Goal: Task Accomplishment & Management: Use online tool/utility

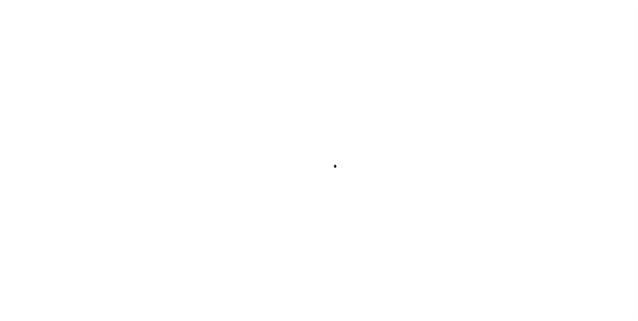
scroll to position [7, 0]
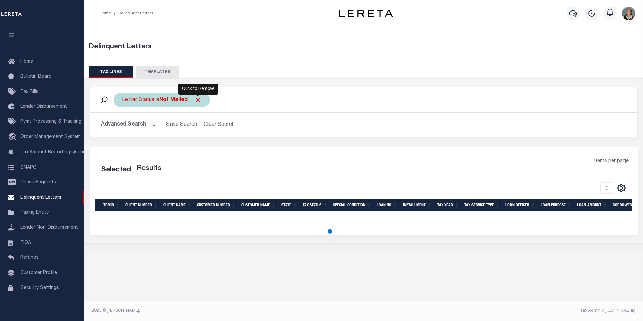
click at [199, 98] on span "Click to Remove" at bounding box center [197, 100] width 7 height 7
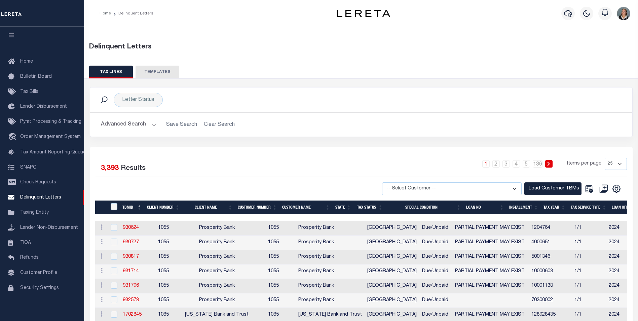
click at [152, 122] on button "Advanced Search" at bounding box center [129, 124] width 56 height 13
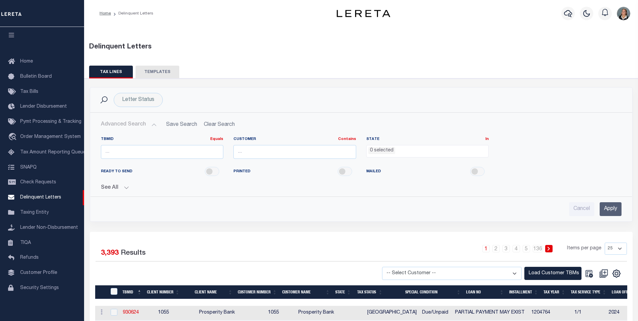
click at [313, 159] on div "Customer Contains Contains Is" at bounding box center [294, 151] width 133 height 28
click at [313, 158] on input "text" at bounding box center [294, 152] width 123 height 14
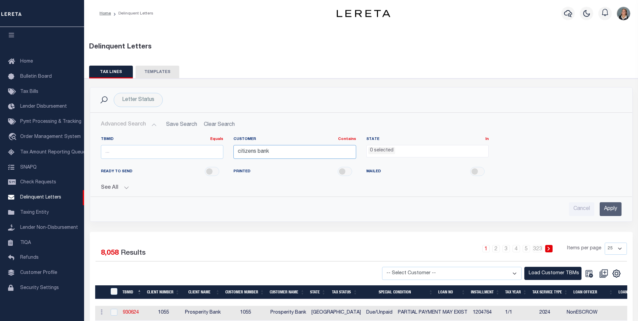
type input "citizens bank"
click at [608, 210] on input "Apply" at bounding box center [611, 209] width 22 height 14
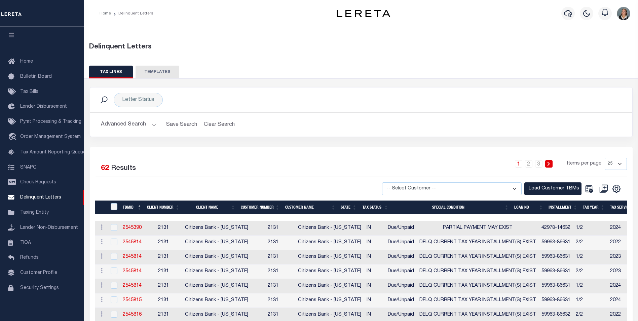
click at [516, 187] on select "-- Select Customer -- Accumatch - Refunds All In Credit Union Amarillo National…" at bounding box center [452, 188] width 140 height 13
select select "2131"
click at [388, 182] on select "-- Select Customer -- Accumatch - Refunds All In Credit Union Amarillo National…" at bounding box center [452, 188] width 140 height 13
click at [538, 187] on button "Load Customer TBMs" at bounding box center [552, 188] width 57 height 13
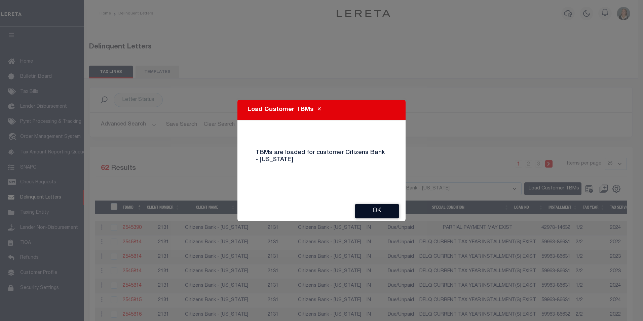
click at [395, 212] on button "Ok" at bounding box center [377, 211] width 44 height 14
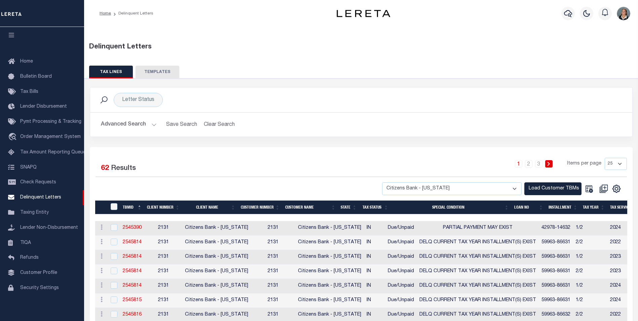
click at [340, 168] on div "1 2 3 Items per page 25 50 100 500 1000" at bounding box center [429, 166] width 396 height 17
click at [153, 124] on button "Advanced Search" at bounding box center [129, 124] width 56 height 13
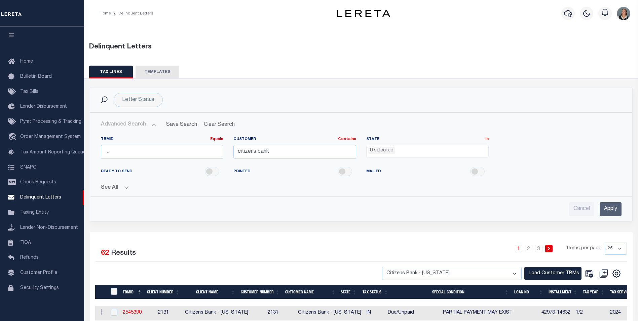
click at [611, 207] on input "Apply" at bounding box center [611, 209] width 22 height 14
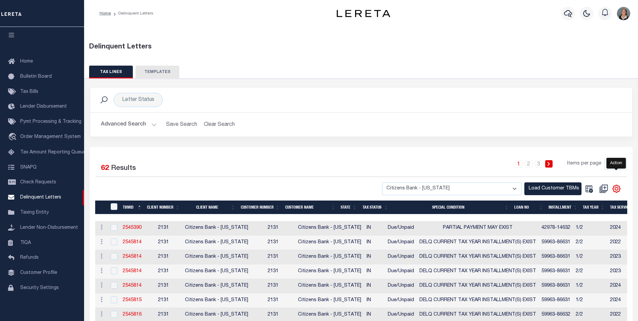
click at [615, 186] on icon "" at bounding box center [616, 188] width 7 height 7
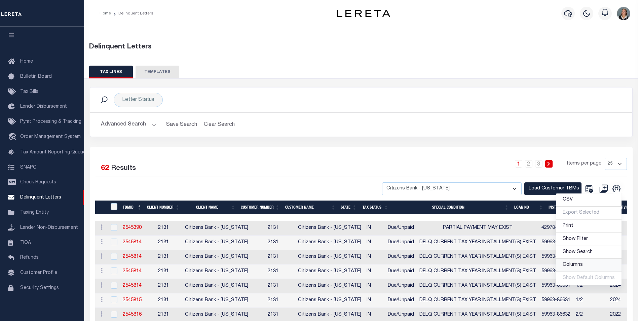
click at [573, 265] on span "Columns" at bounding box center [573, 264] width 20 height 5
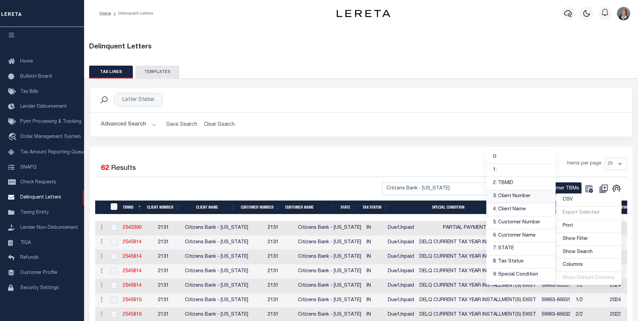
click at [518, 195] on link "3: Client Number" at bounding box center [520, 196] width 69 height 13
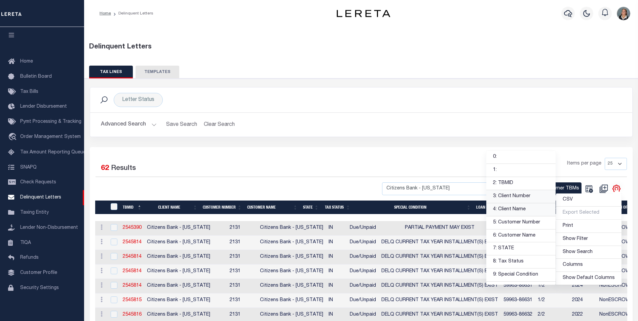
click at [518, 211] on link "4: Client Name" at bounding box center [520, 209] width 69 height 13
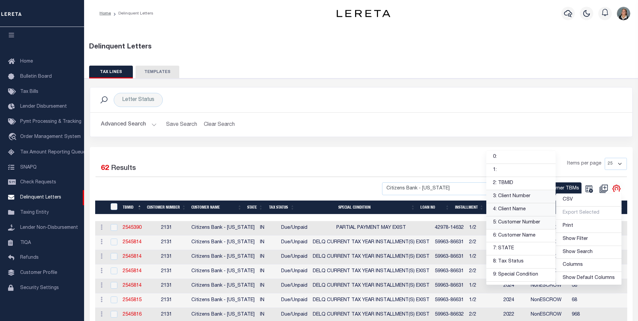
click at [516, 224] on link "5: Customer Number" at bounding box center [520, 222] width 69 height 13
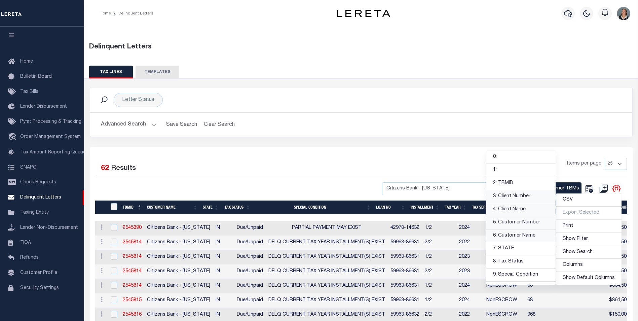
click at [517, 235] on link "6: Customer Name" at bounding box center [520, 235] width 69 height 13
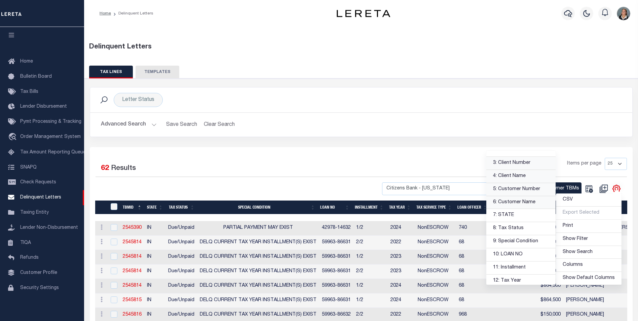
scroll to position [34, 0]
click at [518, 226] on link "8: Tax Status" at bounding box center [520, 228] width 69 height 13
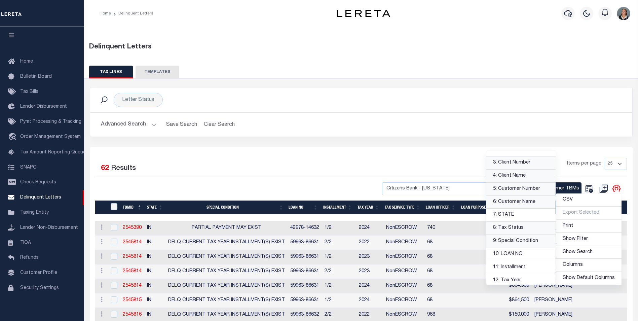
click at [523, 241] on link "9: Special Condition" at bounding box center [520, 241] width 69 height 13
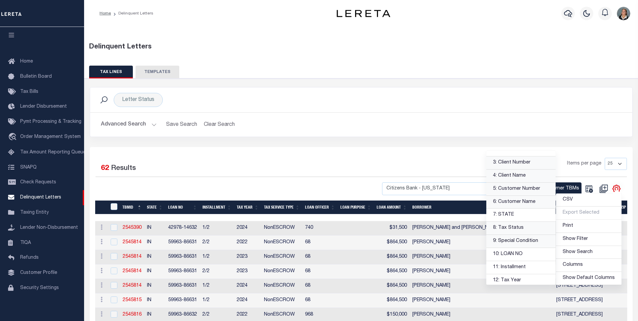
click at [525, 239] on link "9: Special Condition" at bounding box center [520, 241] width 69 height 13
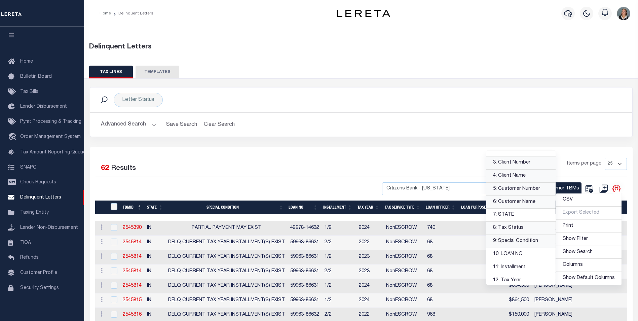
click at [520, 240] on link "9: Special Condition" at bounding box center [520, 241] width 69 height 13
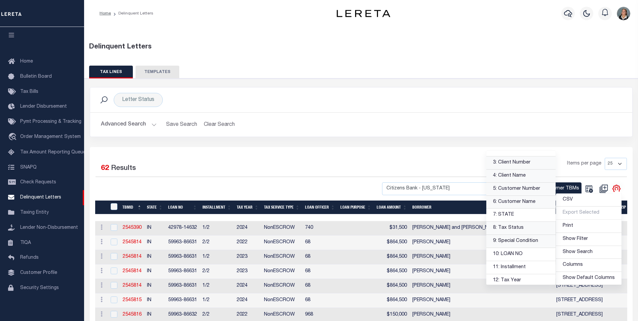
click at [523, 242] on link "9: Special Condition" at bounding box center [520, 241] width 69 height 13
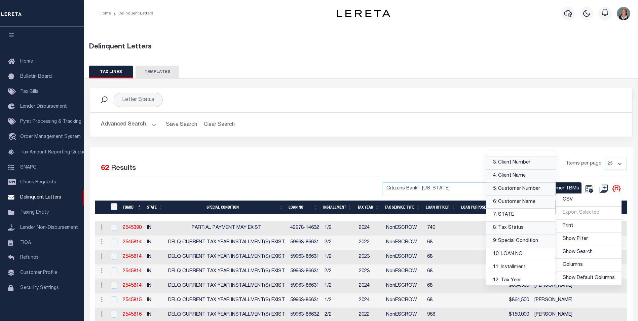
click at [518, 242] on link "9: Special Condition" at bounding box center [520, 241] width 69 height 13
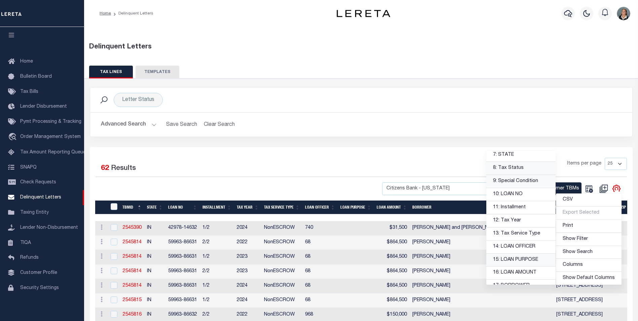
scroll to position [101, 0]
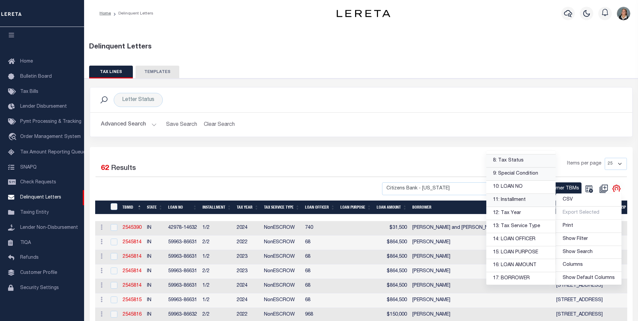
click at [533, 204] on link "11: Installment" at bounding box center [520, 200] width 69 height 13
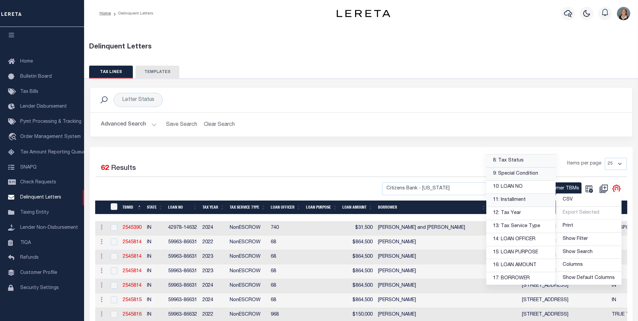
click at [528, 200] on link "11: Installment" at bounding box center [520, 200] width 69 height 13
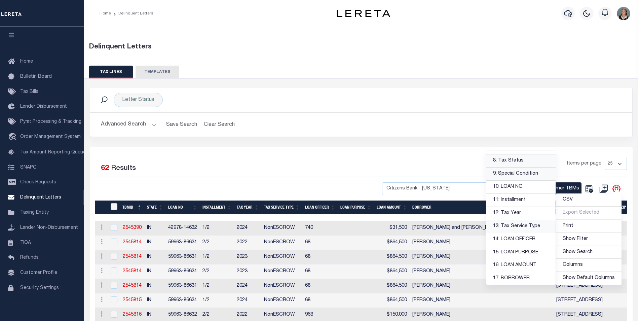
click at [532, 225] on link "13: Tax Service Type" at bounding box center [520, 226] width 69 height 13
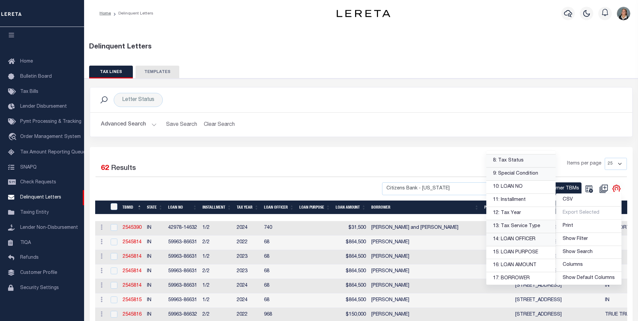
click at [532, 240] on link "14: LOAN OFFICER" at bounding box center [520, 239] width 69 height 13
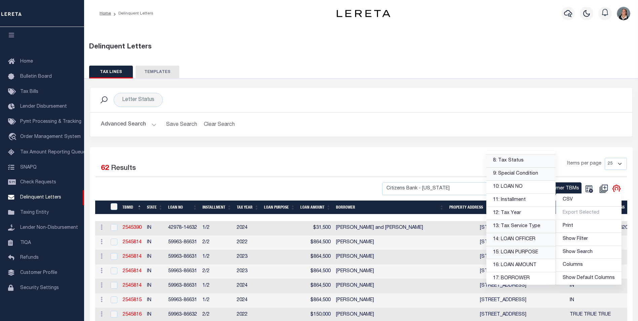
click at [531, 250] on link "15: LOAN PURPOSE" at bounding box center [520, 252] width 69 height 13
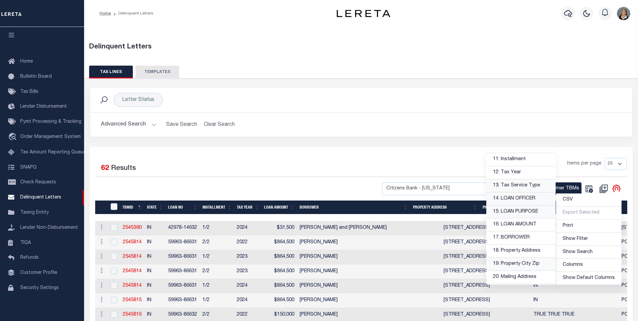
scroll to position [168, 0]
click at [526, 198] on link "16: LOAN AMOUNT" at bounding box center [520, 198] width 69 height 13
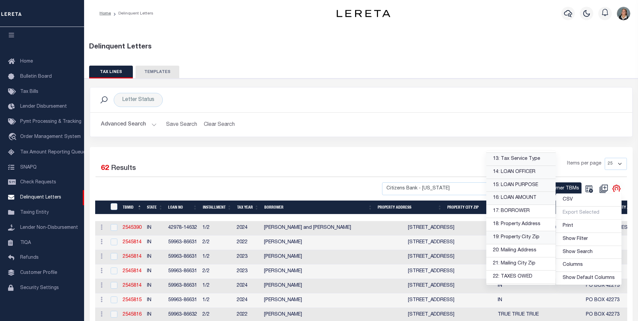
click at [529, 238] on link "19: Property City Zip" at bounding box center [520, 237] width 69 height 13
click at [307, 177] on div "Selected 62 Results 1 2 3 Items per page 25 50 100 500 1000" at bounding box center [361, 167] width 531 height 19
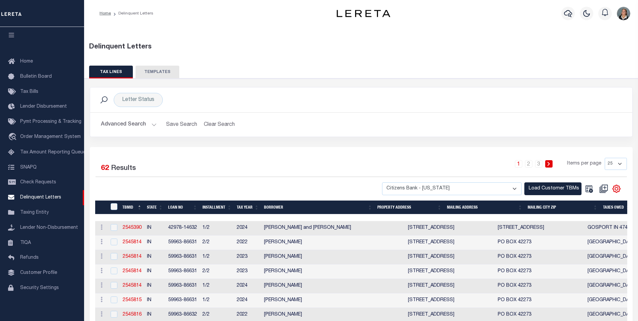
click at [619, 163] on select "25 50 100 500 1000" at bounding box center [616, 164] width 22 height 12
select select "100"
click at [605, 158] on select "25 50 100 500 1000" at bounding box center [616, 164] width 22 height 12
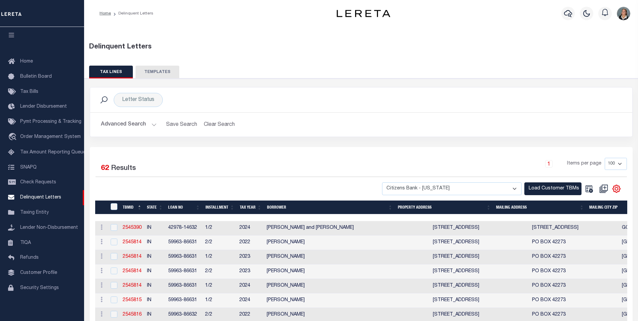
click at [278, 206] on th "BORROWER" at bounding box center [329, 207] width 131 height 14
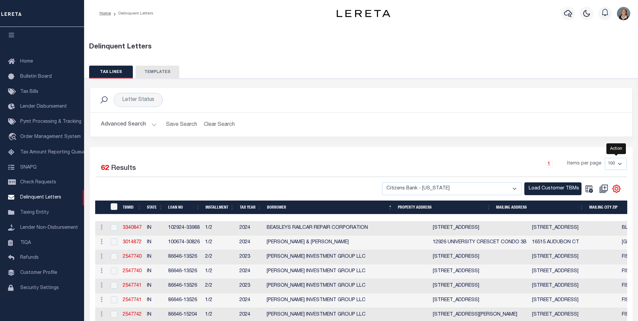
click at [614, 189] on icon "" at bounding box center [616, 188] width 9 height 9
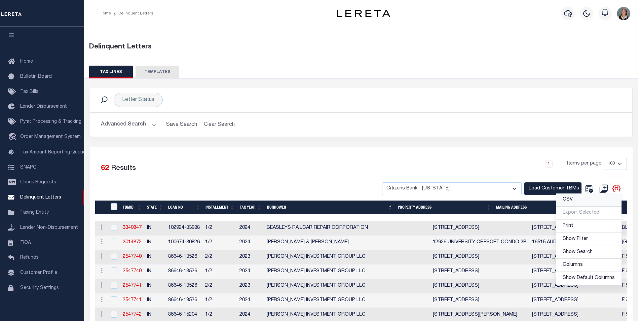
click at [567, 198] on span "CSV" at bounding box center [568, 199] width 10 height 5
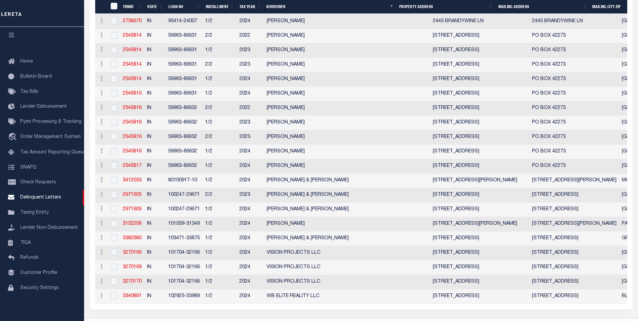
scroll to position [853, 0]
